Goal: Information Seeking & Learning: Learn about a topic

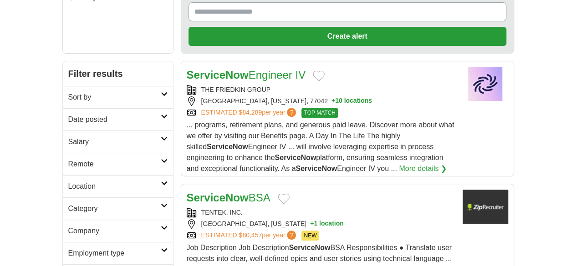
scroll to position [91, 0]
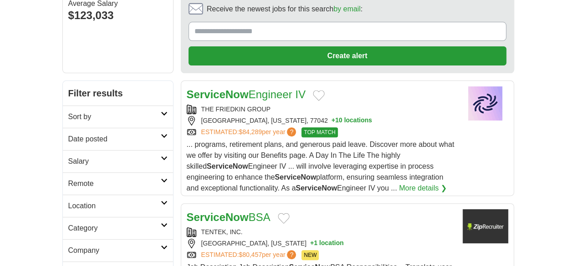
click at [63, 106] on link "Sort by" at bounding box center [118, 117] width 110 height 22
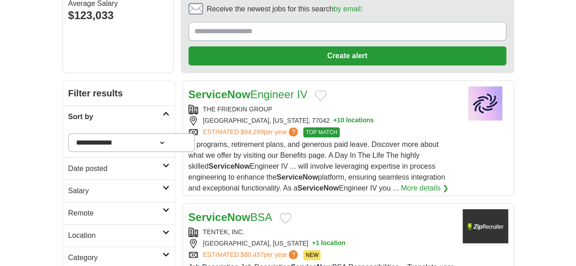
click at [63, 106] on link "Sort by" at bounding box center [119, 117] width 112 height 22
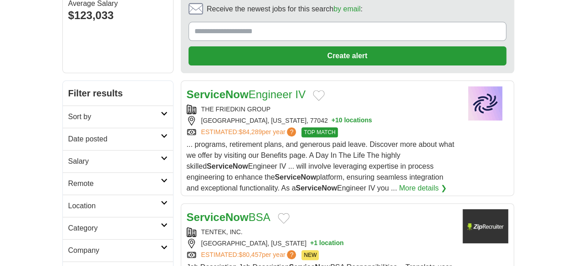
click at [63, 128] on link "Date posted" at bounding box center [118, 139] width 110 height 22
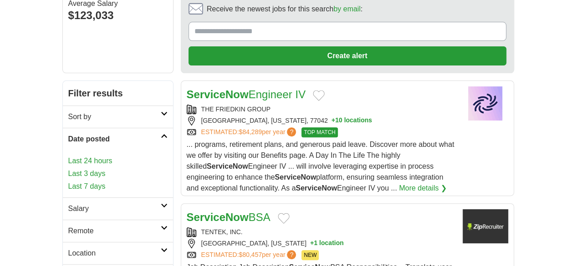
click at [68, 156] on link "Last 24 hours" at bounding box center [117, 161] width 99 height 11
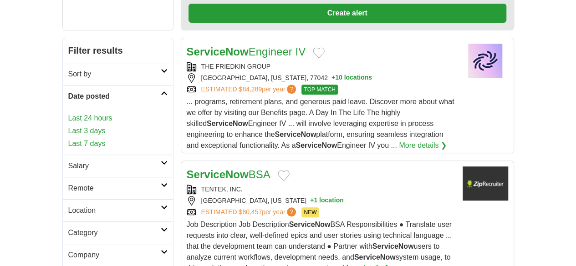
scroll to position [182, 0]
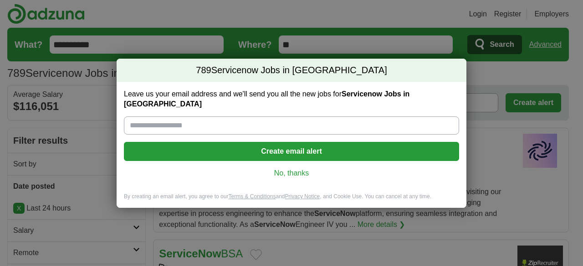
click at [283, 162] on div "Leave us your email address and we'll send you all the new jobs for Servicenow …" at bounding box center [292, 137] width 350 height 111
click at [280, 168] on link "No, thanks" at bounding box center [291, 173] width 321 height 10
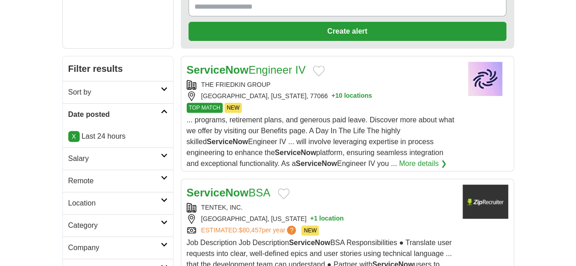
scroll to position [137, 0]
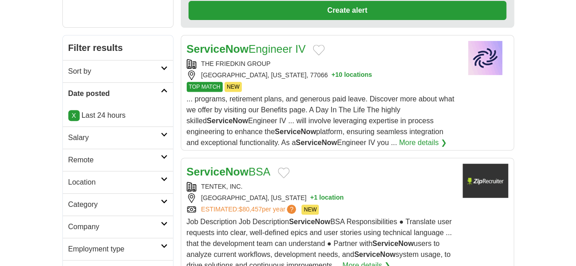
click at [68, 133] on h2 "Salary" at bounding box center [114, 138] width 92 height 11
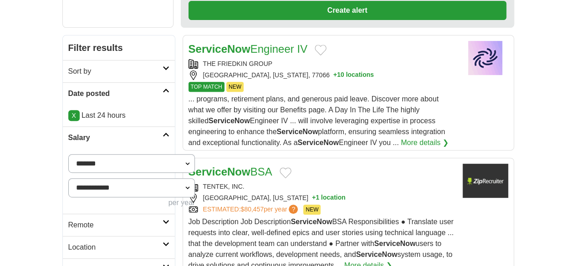
click at [68, 154] on select "**********" at bounding box center [131, 163] width 127 height 19
select select "******"
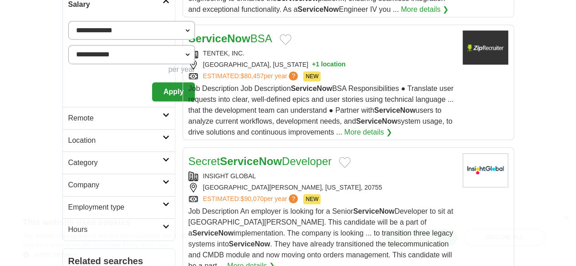
scroll to position [273, 0]
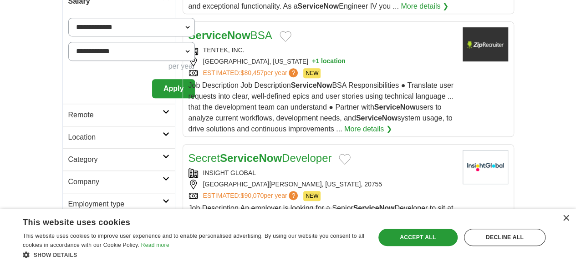
click at [152, 79] on button "Apply" at bounding box center [173, 88] width 43 height 19
